Goal: Transaction & Acquisition: Purchase product/service

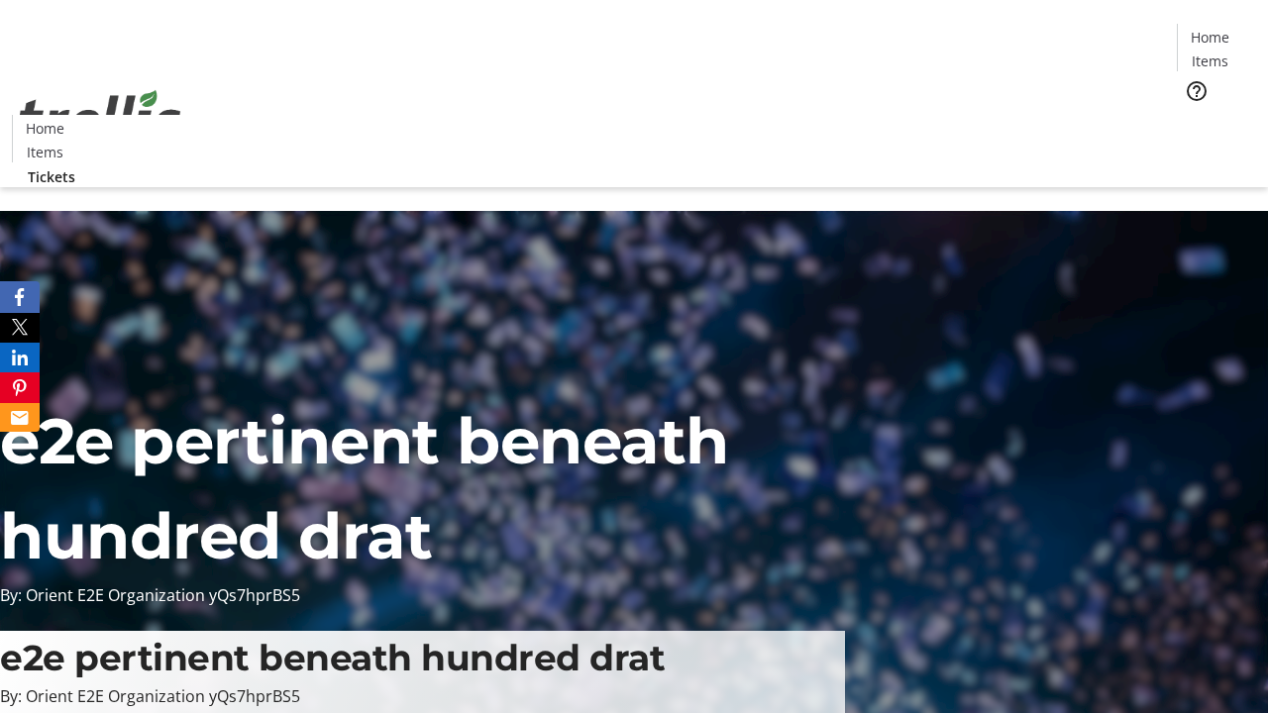
click at [1193, 115] on span "Tickets" at bounding box center [1217, 125] width 48 height 21
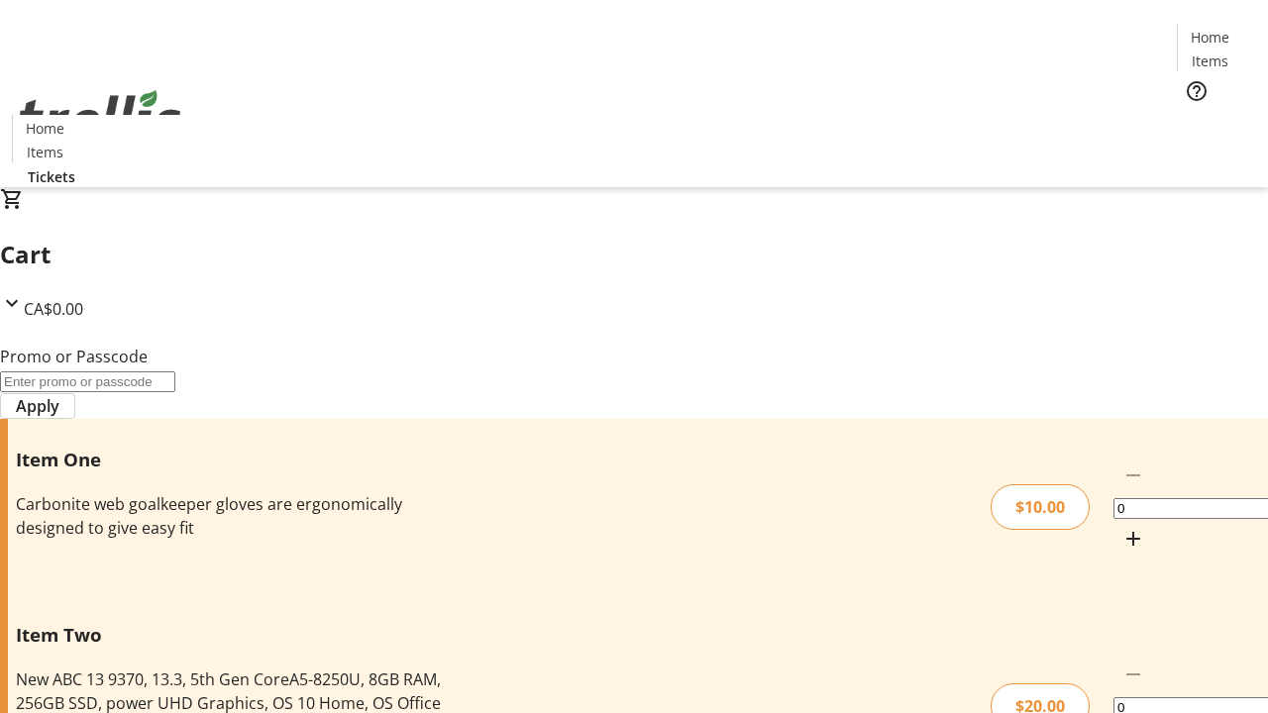
click at [1121, 527] on mat-icon "Increment by one" at bounding box center [1133, 539] width 24 height 24
type input "1"
